Goal: Communication & Community: Participate in discussion

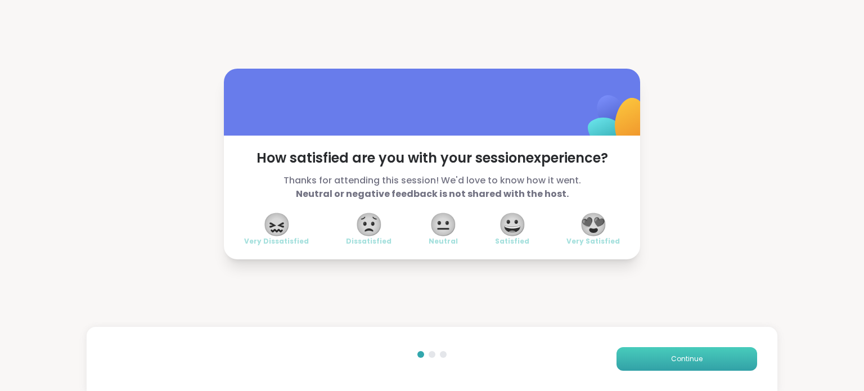
click at [693, 355] on span "Continue" at bounding box center [687, 359] width 32 height 10
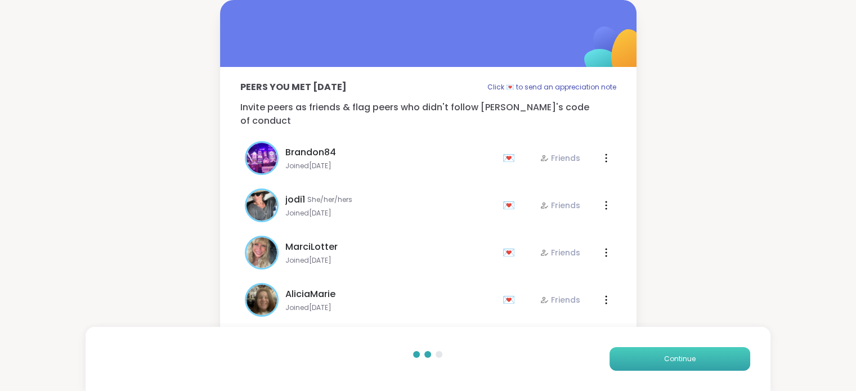
click at [693, 355] on span "Continue" at bounding box center [680, 359] width 32 height 10
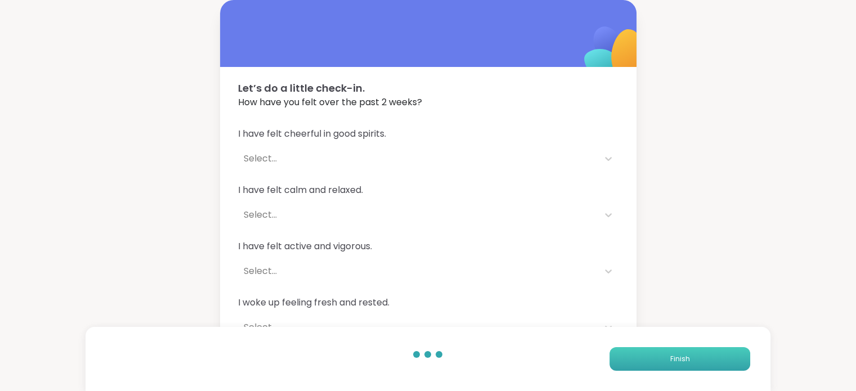
click at [693, 355] on button "Finish" at bounding box center [679, 359] width 141 height 24
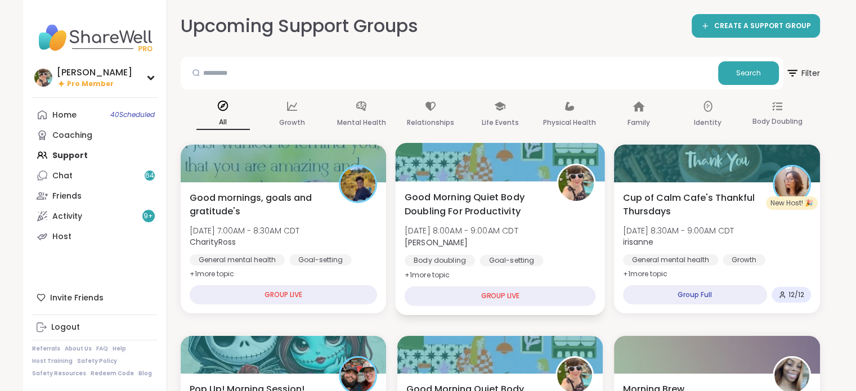
click at [520, 216] on span "Good Morning Quiet Body Doubling For Productivity" at bounding box center [474, 204] width 140 height 28
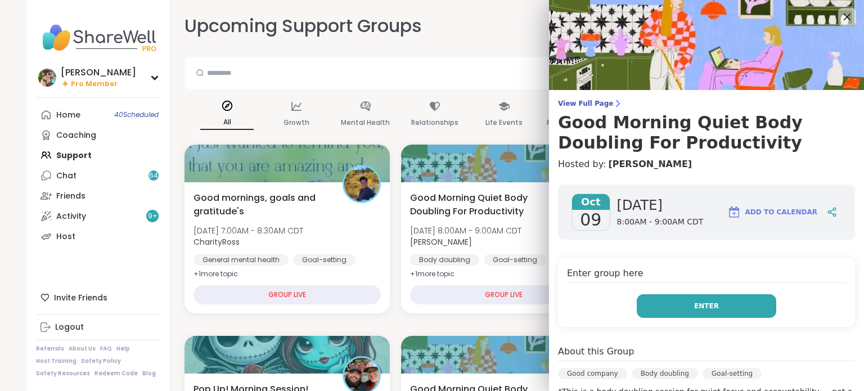
click at [697, 299] on button "Enter" at bounding box center [707, 306] width 140 height 24
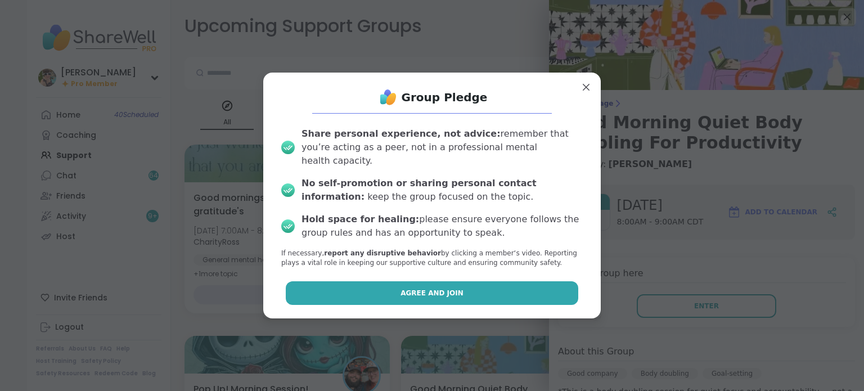
click at [466, 286] on button "Agree and Join" at bounding box center [432, 293] width 293 height 24
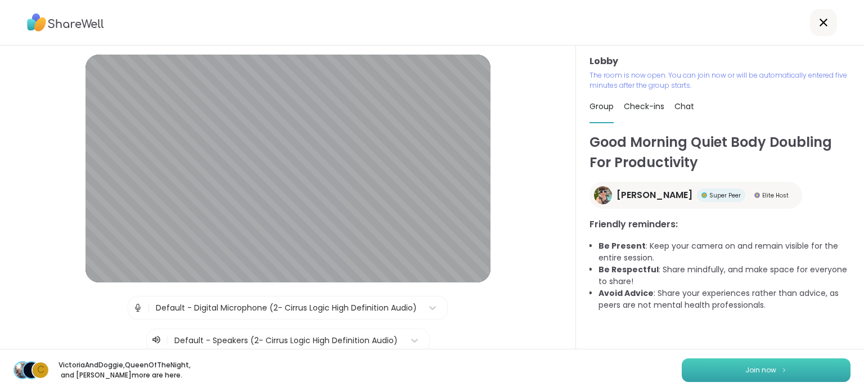
click at [788, 358] on button "Join now" at bounding box center [766, 370] width 169 height 24
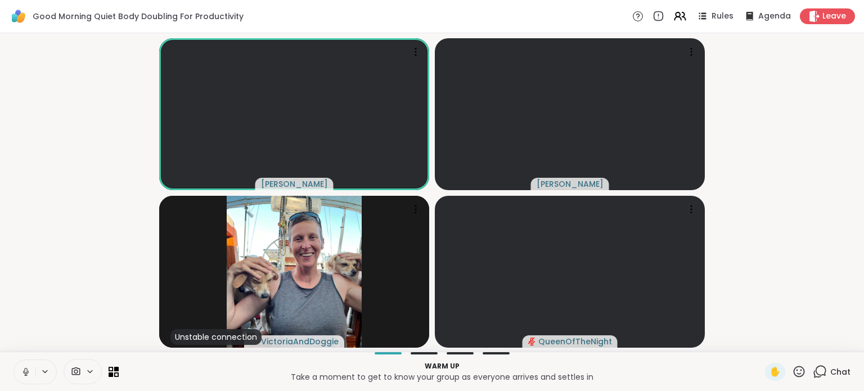
click at [831, 371] on span "Chat" at bounding box center [841, 371] width 20 height 11
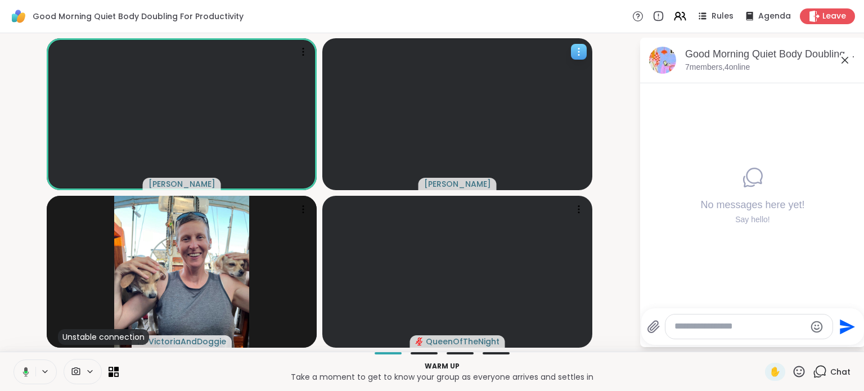
click at [576, 59] on div at bounding box center [579, 52] width 16 height 16
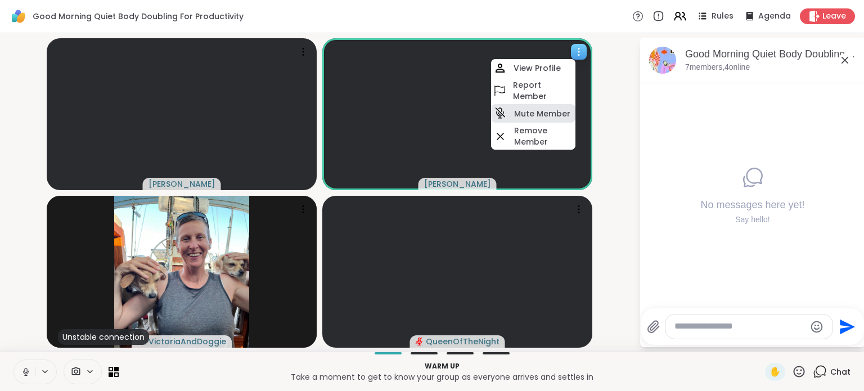
click at [553, 108] on h4 "Mute Member" at bounding box center [542, 113] width 56 height 11
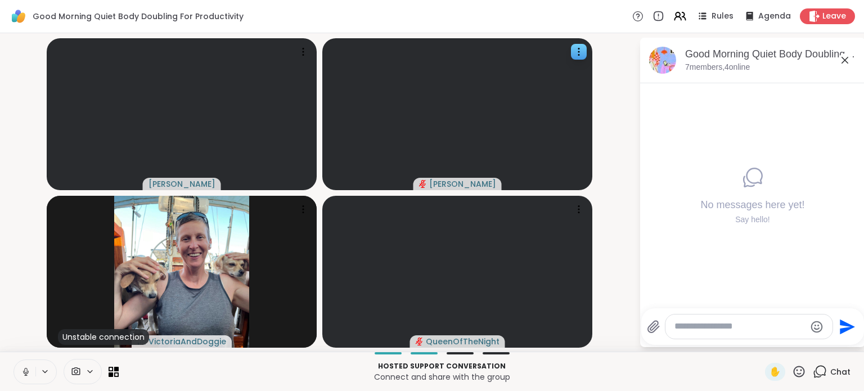
click at [26, 369] on icon at bounding box center [26, 372] width 10 height 10
click at [29, 374] on icon at bounding box center [26, 372] width 10 height 10
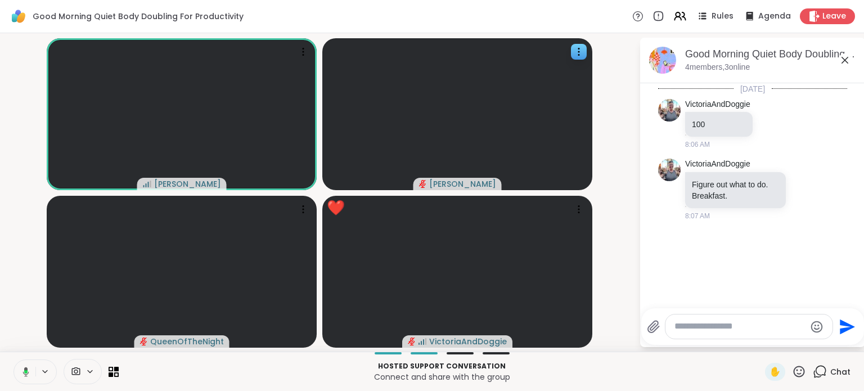
click at [29, 374] on button at bounding box center [23, 372] width 23 height 24
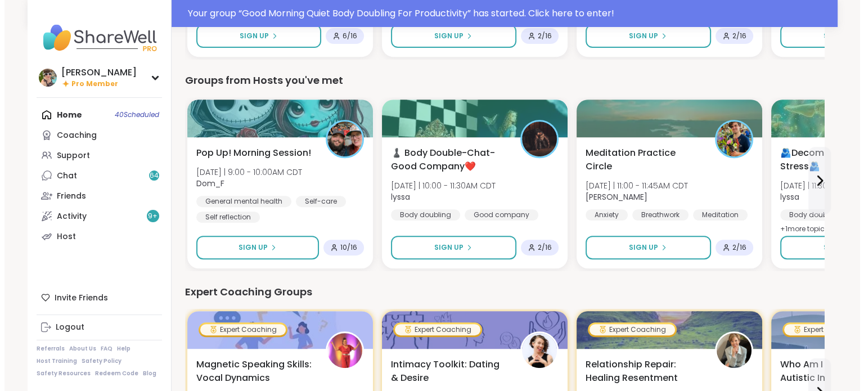
scroll to position [484, 0]
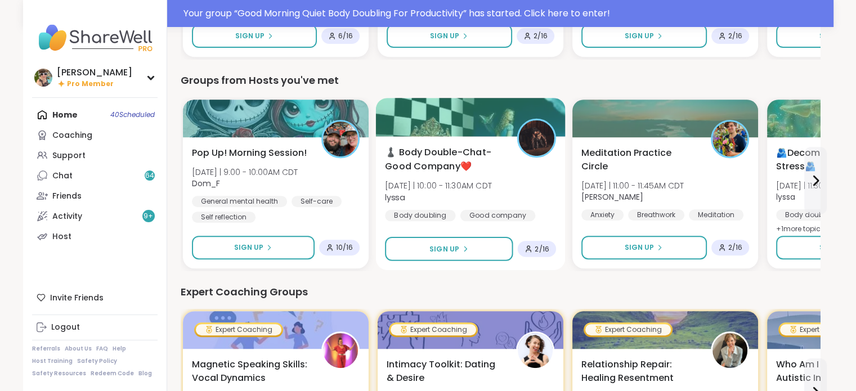
click at [473, 198] on span "lyssa" at bounding box center [438, 196] width 107 height 11
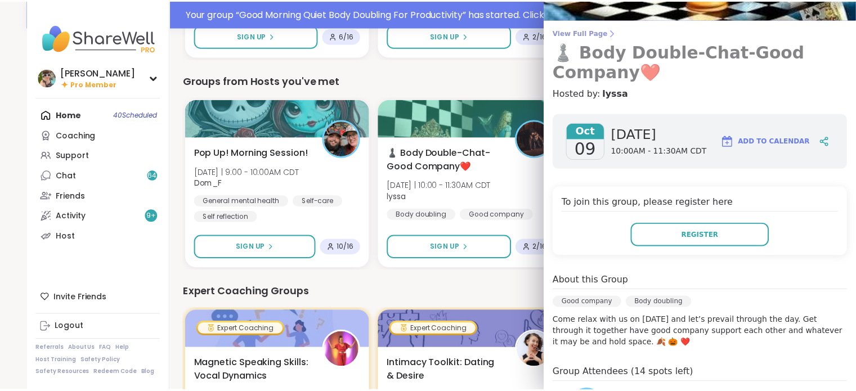
scroll to position [0, 0]
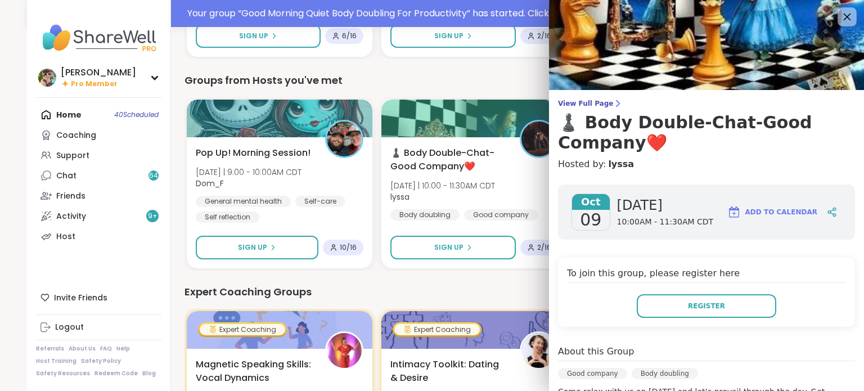
click at [838, 8] on div at bounding box center [847, 16] width 19 height 19
click at [840, 13] on icon at bounding box center [847, 17] width 14 height 14
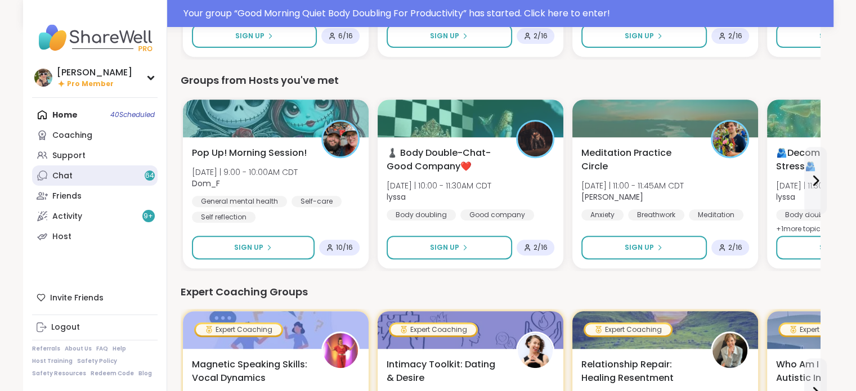
click at [102, 175] on link "Chat 64" at bounding box center [95, 175] width 126 height 20
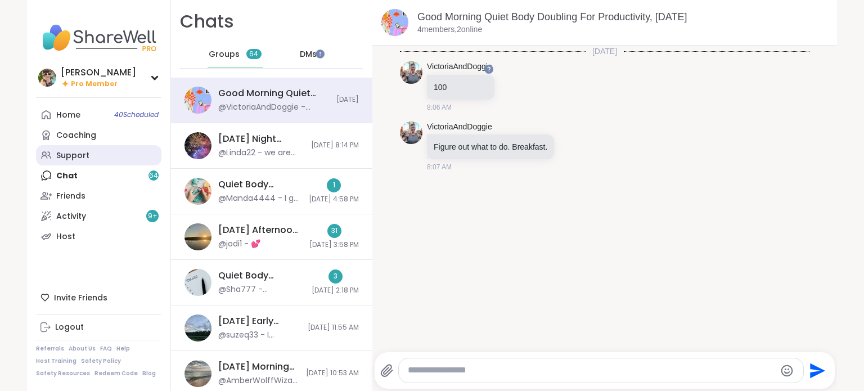
click at [70, 160] on div "Support" at bounding box center [72, 155] width 33 height 11
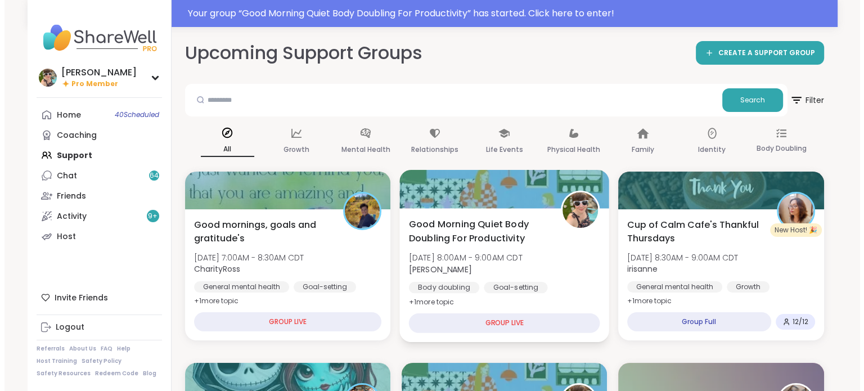
scroll to position [155, 0]
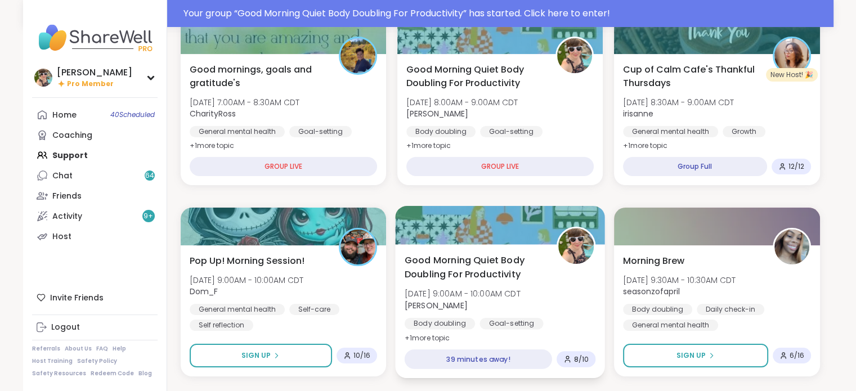
click at [431, 271] on span "Good Morning Quiet Body Doubling For Productivity" at bounding box center [474, 267] width 140 height 28
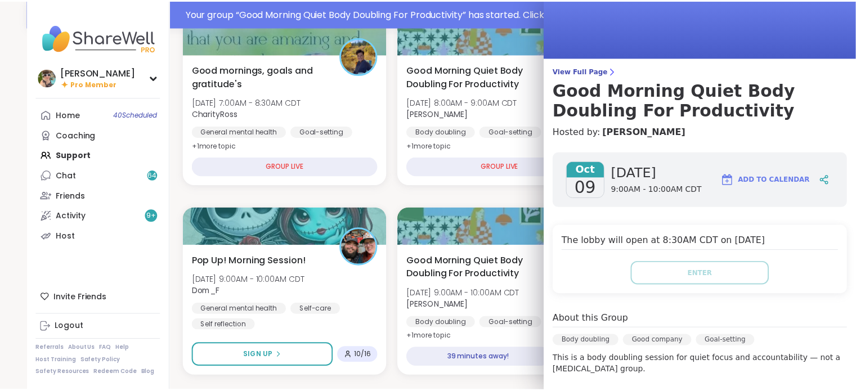
scroll to position [32, 0]
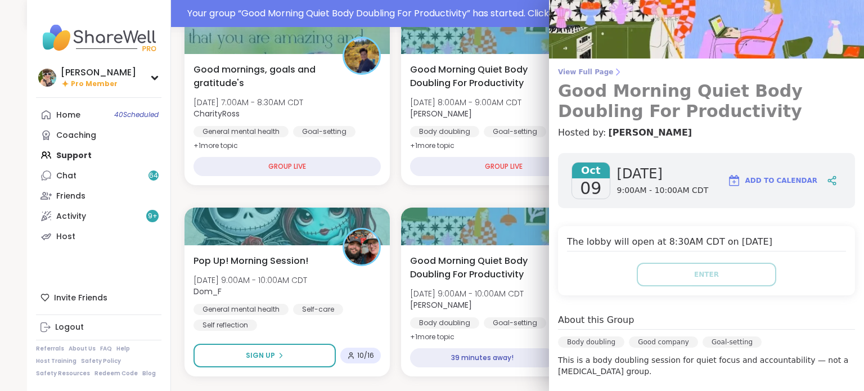
click at [573, 70] on span "View Full Page" at bounding box center [706, 72] width 297 height 9
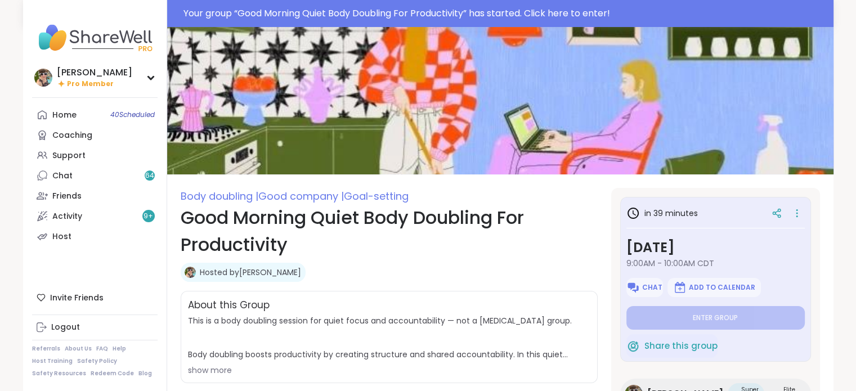
type textarea "*"
click at [642, 290] on span "Chat" at bounding box center [652, 287] width 20 height 9
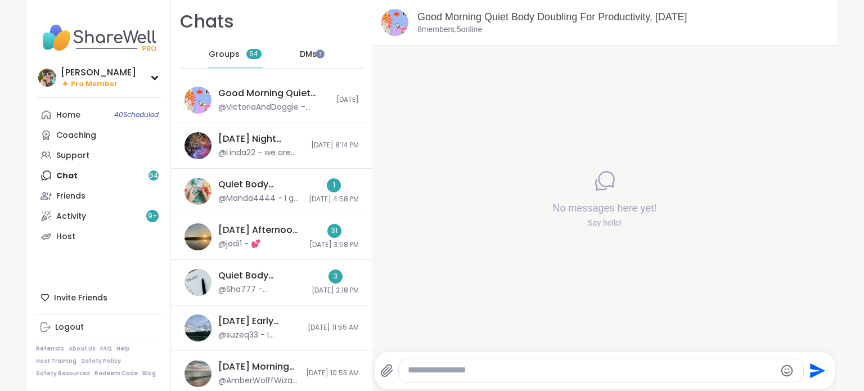
click at [520, 374] on textarea "Type your message" at bounding box center [592, 371] width 368 height 12
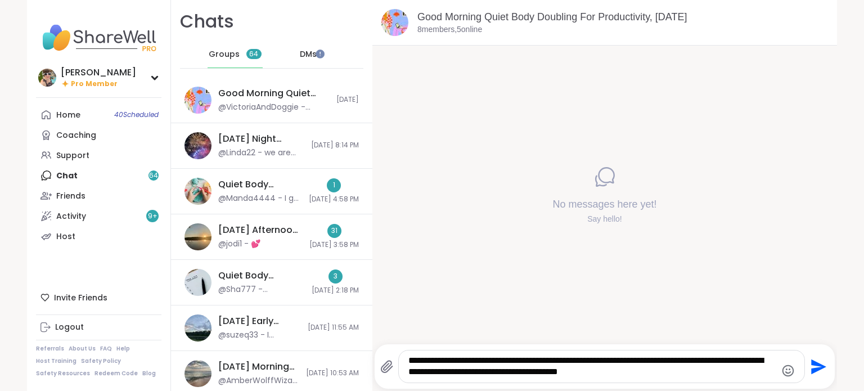
type textarea "**********"
click at [815, 370] on icon "Send" at bounding box center [818, 367] width 18 height 18
